Goal: Task Accomplishment & Management: Manage account settings

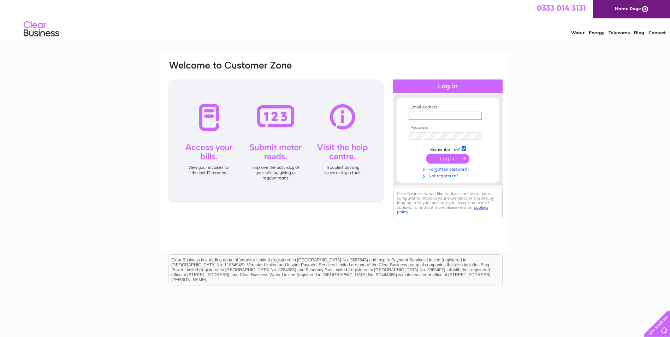
click at [460, 114] on input "text" at bounding box center [445, 116] width 73 height 8
paste input "claire.gordon@labelleforme.co.uk"
type input "claire.gordon@labelleforme.co.uk"
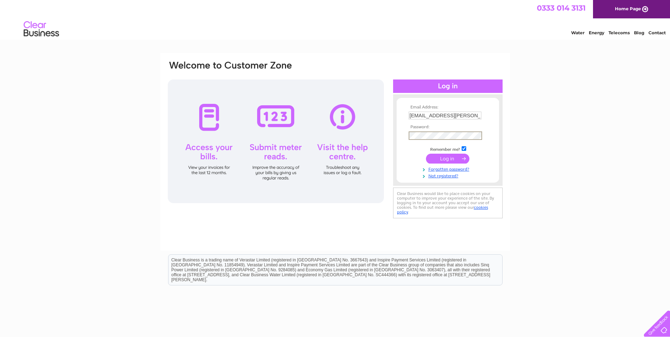
click at [426, 154] on input "submit" at bounding box center [447, 159] width 43 height 10
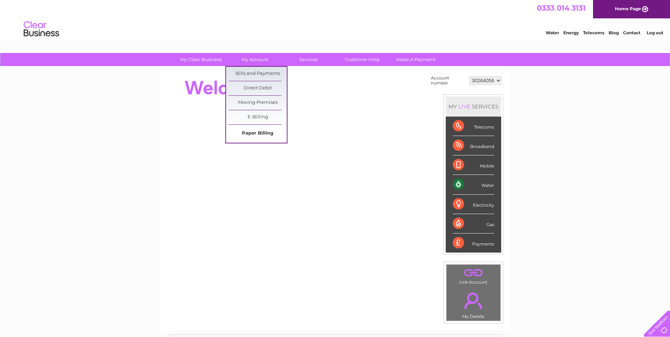
click at [256, 133] on link "Paper Billing" at bounding box center [257, 133] width 58 height 14
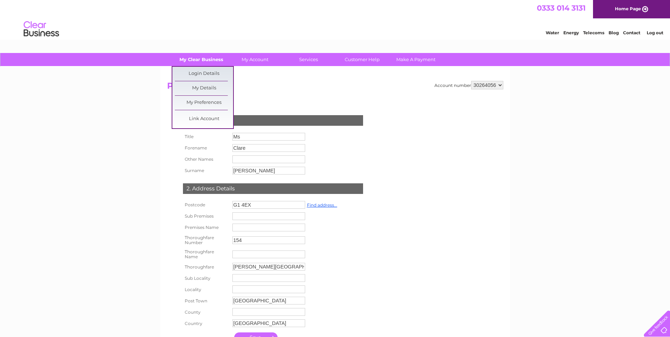
click at [213, 59] on link "My Clear Business" at bounding box center [201, 59] width 58 height 13
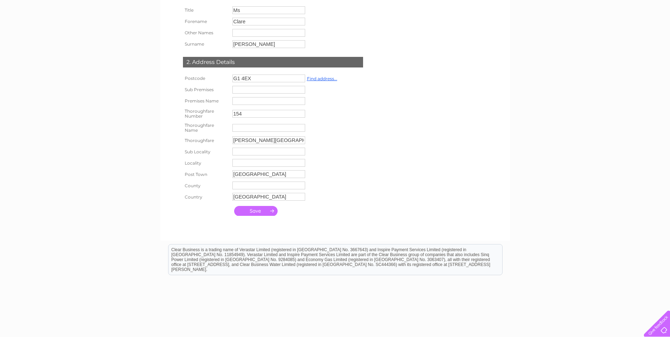
scroll to position [141, 0]
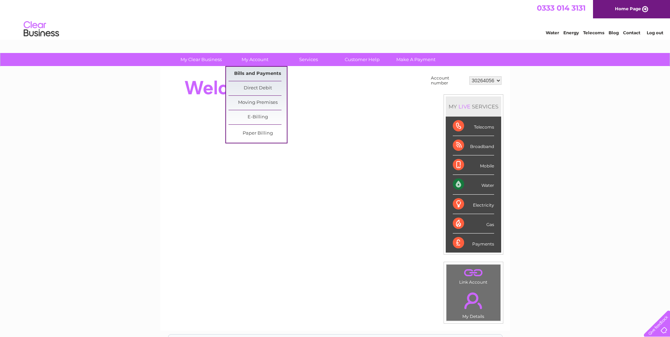
click at [257, 69] on link "Bills and Payments" at bounding box center [257, 74] width 58 height 14
